Goal: Information Seeking & Learning: Check status

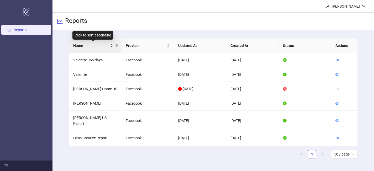
click at [112, 46] on div "Name" at bounding box center [93, 46] width 40 height 6
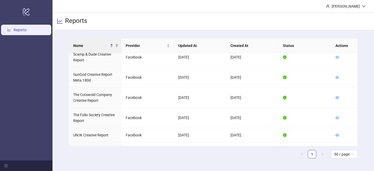
scroll to position [395, 0]
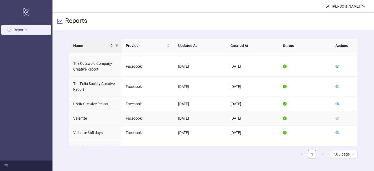
click at [339, 117] on icon "eye" at bounding box center [337, 119] width 4 height 4
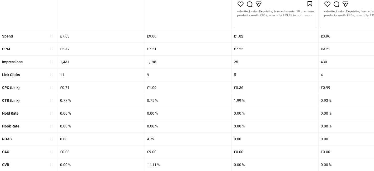
scroll to position [239, 0]
click at [51, 138] on icon "sort-ascending" at bounding box center [52, 139] width 4 height 4
click at [51, 138] on icon "loading" at bounding box center [51, 138] width 4 height 4
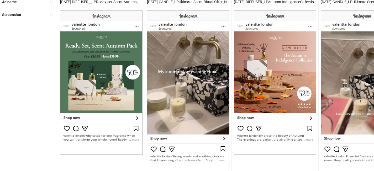
scroll to position [230, 0]
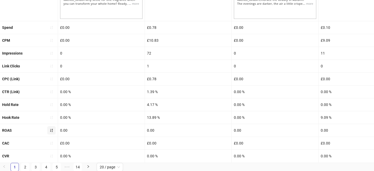
click at [52, 129] on icon "sort-ascending" at bounding box center [51, 130] width 3 height 3
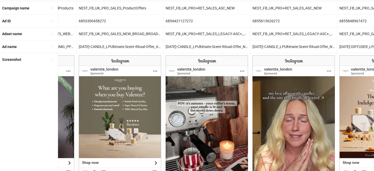
scroll to position [0, 600]
